Goal: Information Seeking & Learning: Learn about a topic

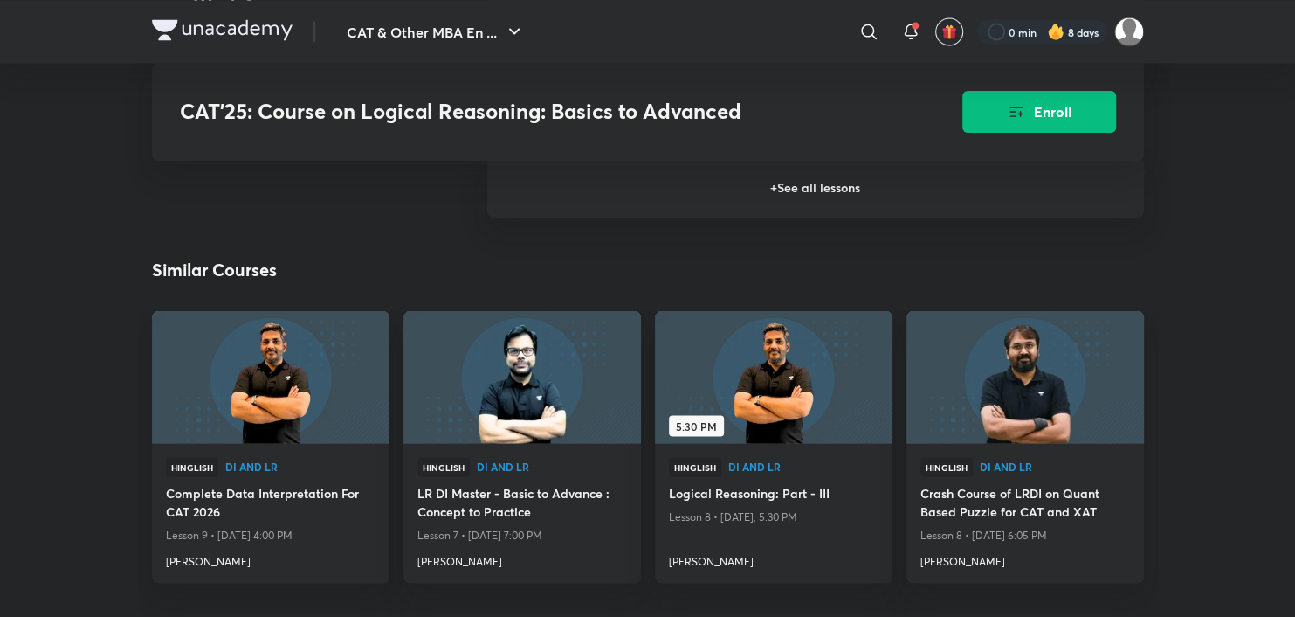
scroll to position [2008, 0]
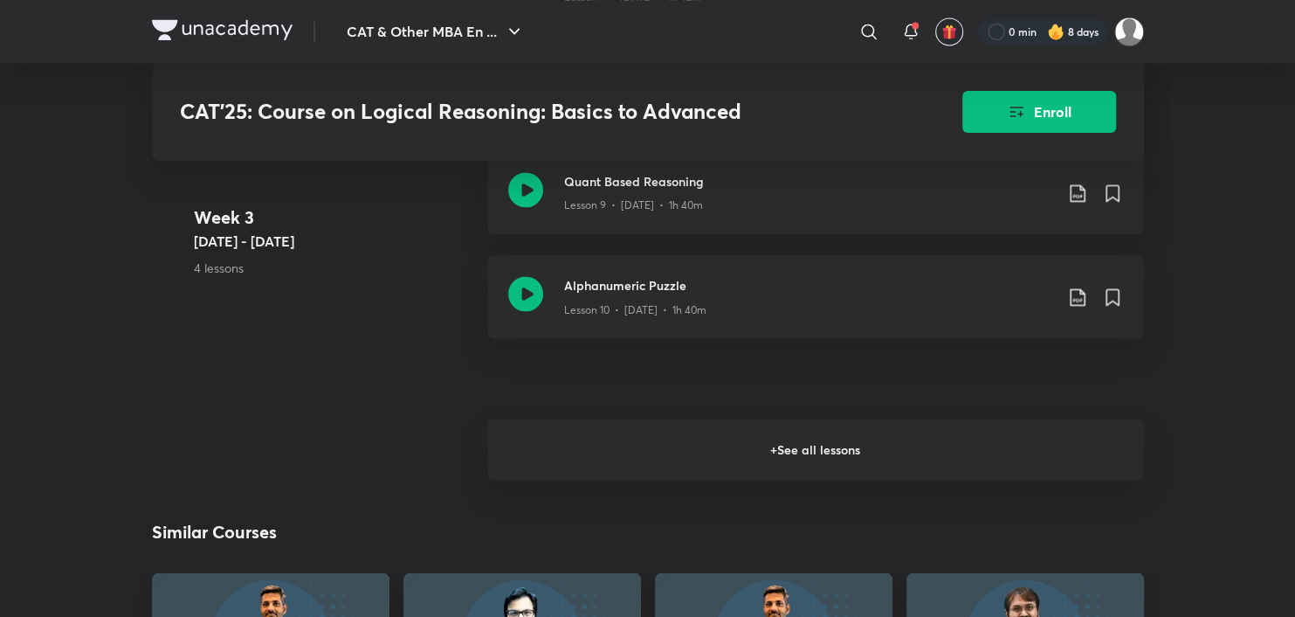
click at [698, 475] on h6 "+ See all lessons" at bounding box center [815, 448] width 657 height 61
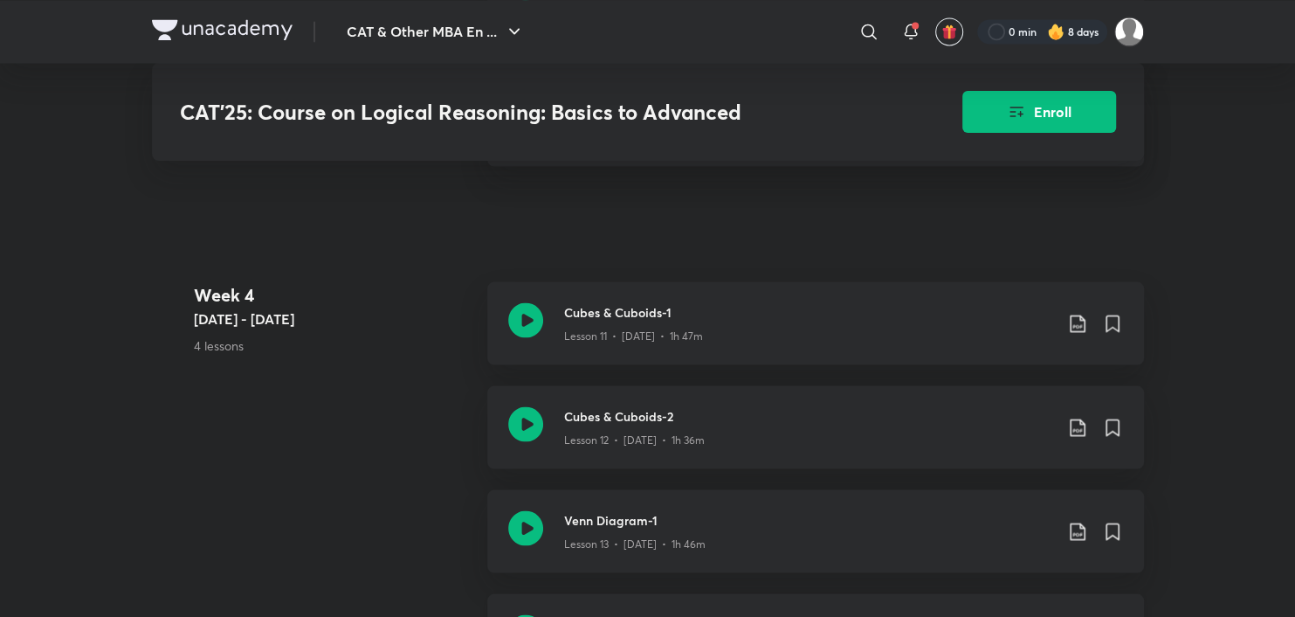
scroll to position [2357, 0]
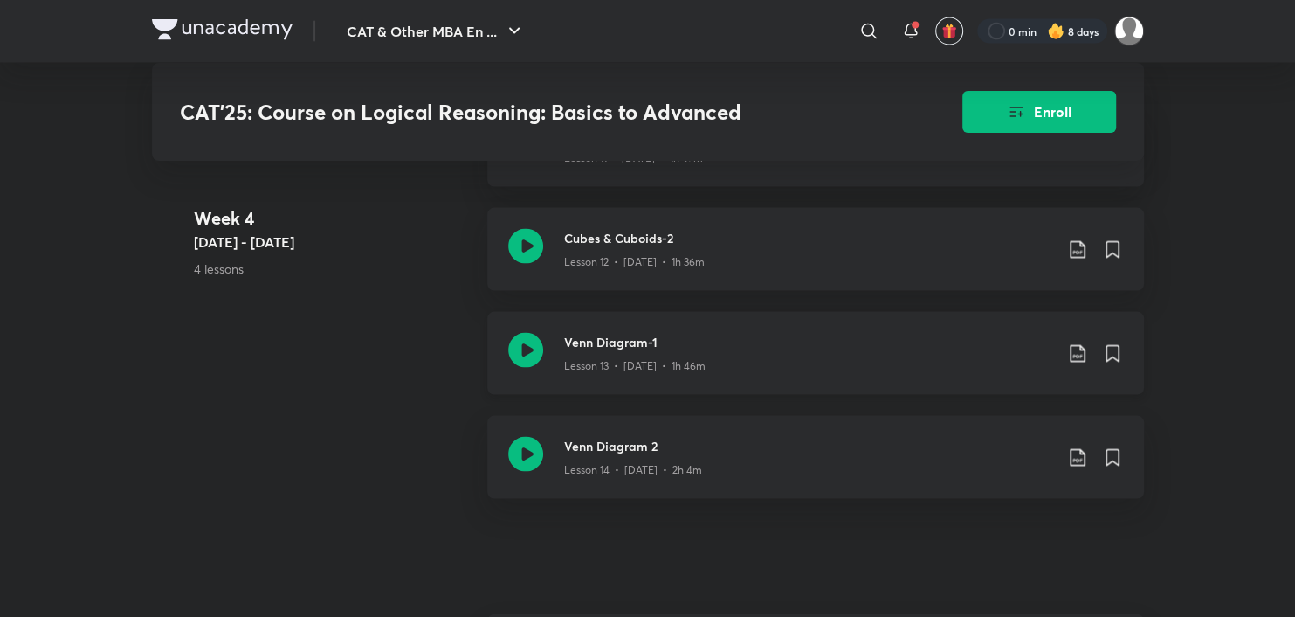
click at [525, 355] on icon at bounding box center [525, 350] width 35 height 35
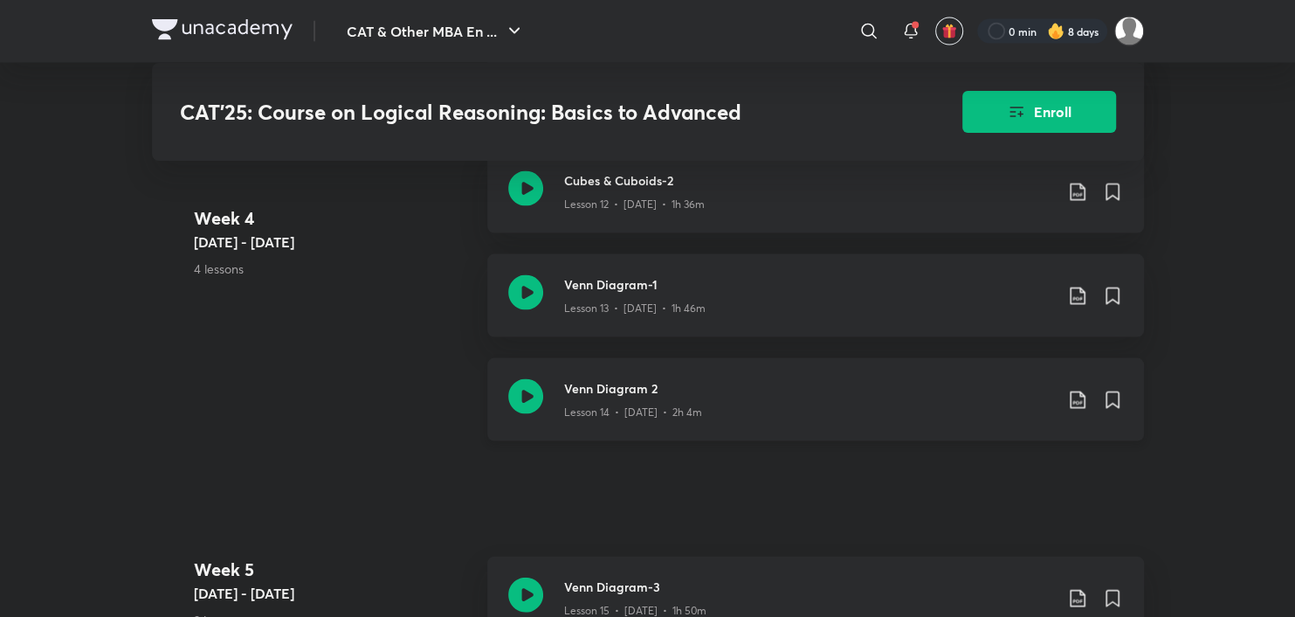
scroll to position [2446, 0]
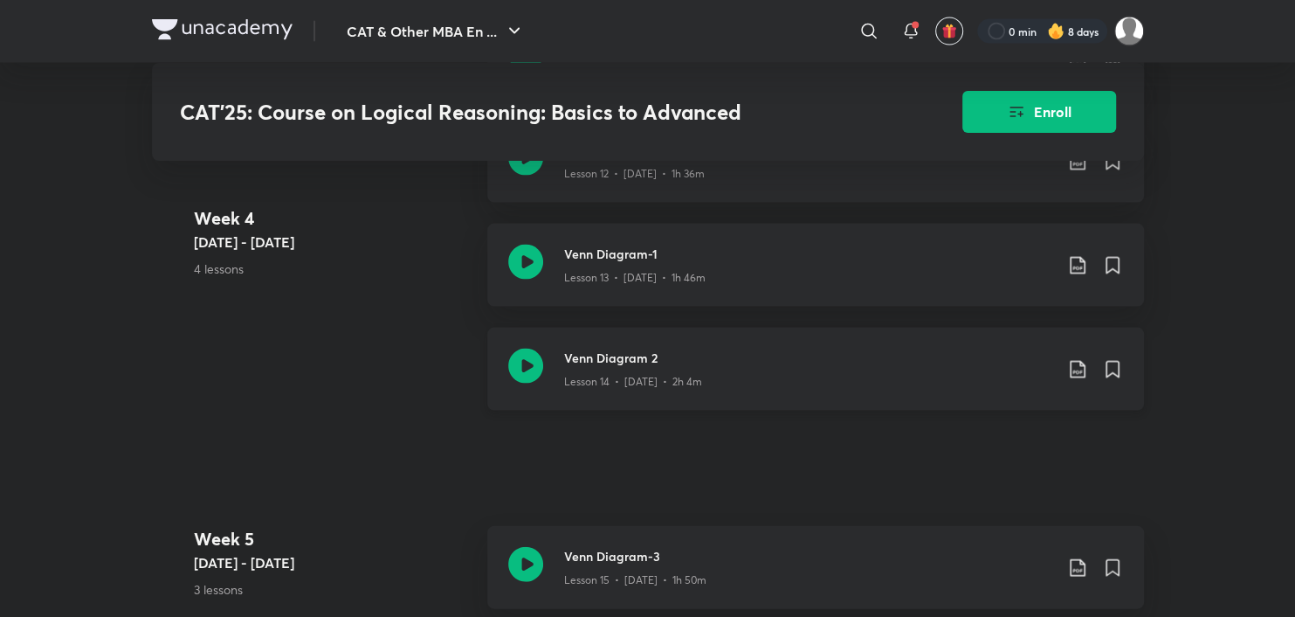
click at [531, 376] on icon at bounding box center [525, 366] width 35 height 35
